Goal: Find contact information: Obtain details needed to contact an individual or organization

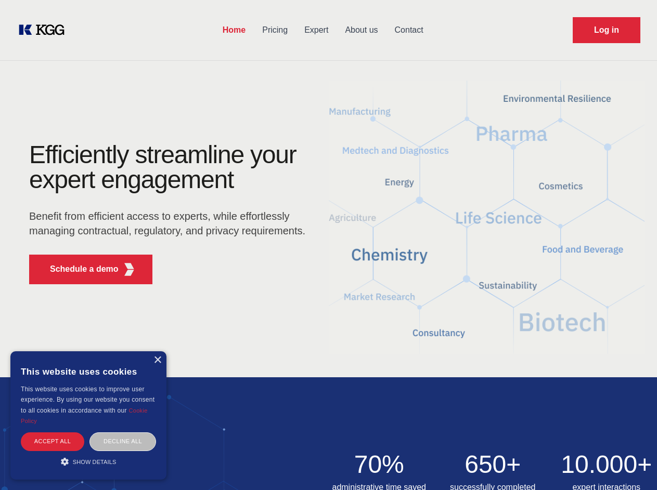
click at [328, 245] on div "Efficiently streamline your expert engagement Benefit from efficient access to …" at bounding box center [170, 218] width 316 height 150
click at [78, 269] on p "Schedule a demo" at bounding box center [84, 269] width 69 height 12
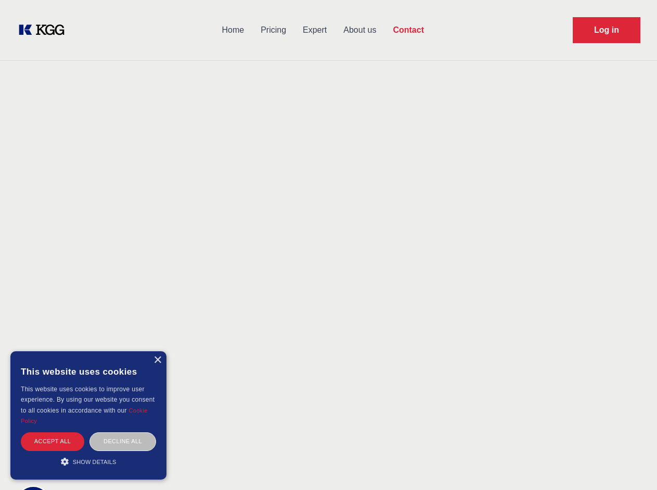
click at [157, 360] on div "× This website uses cookies This website uses cookies to improve user experienc…" at bounding box center [88, 416] width 156 height 128
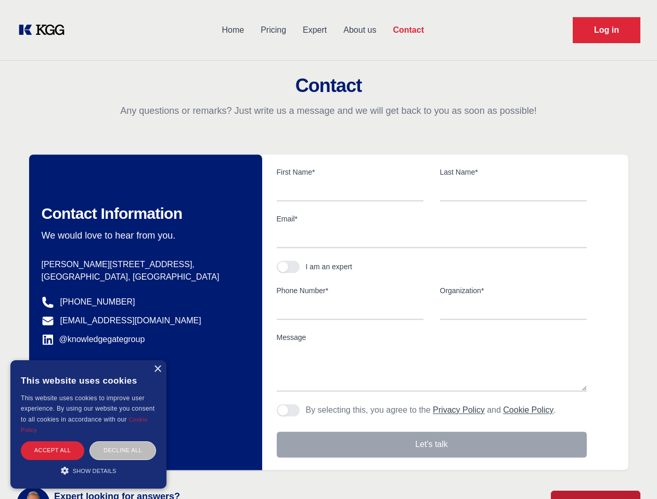
click at [53, 442] on div "Accept all" at bounding box center [52, 451] width 63 height 18
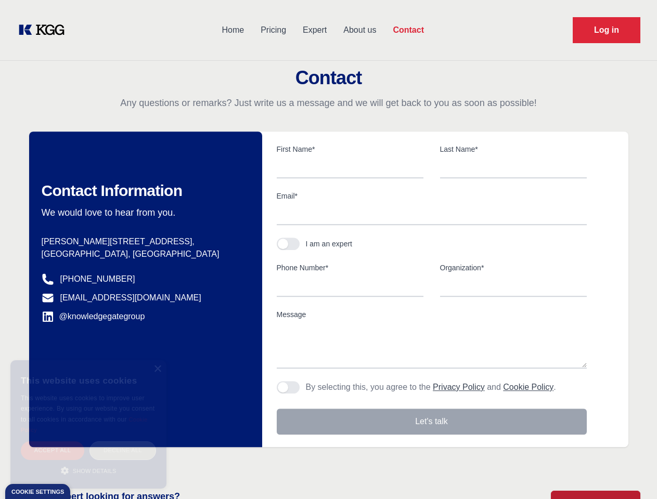
click at [123, 442] on div "Decline all" at bounding box center [122, 451] width 67 height 18
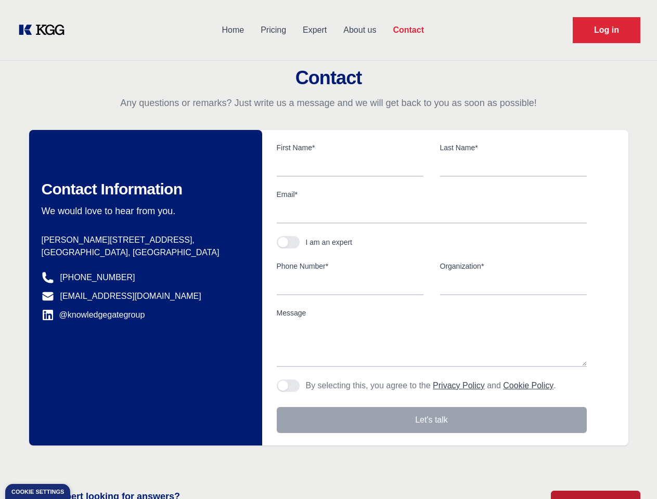
click at [88, 462] on main "Contact Any questions or remarks? Just write us a message and we will get back …" at bounding box center [328, 270] width 657 height 541
